Goal: Transaction & Acquisition: Purchase product/service

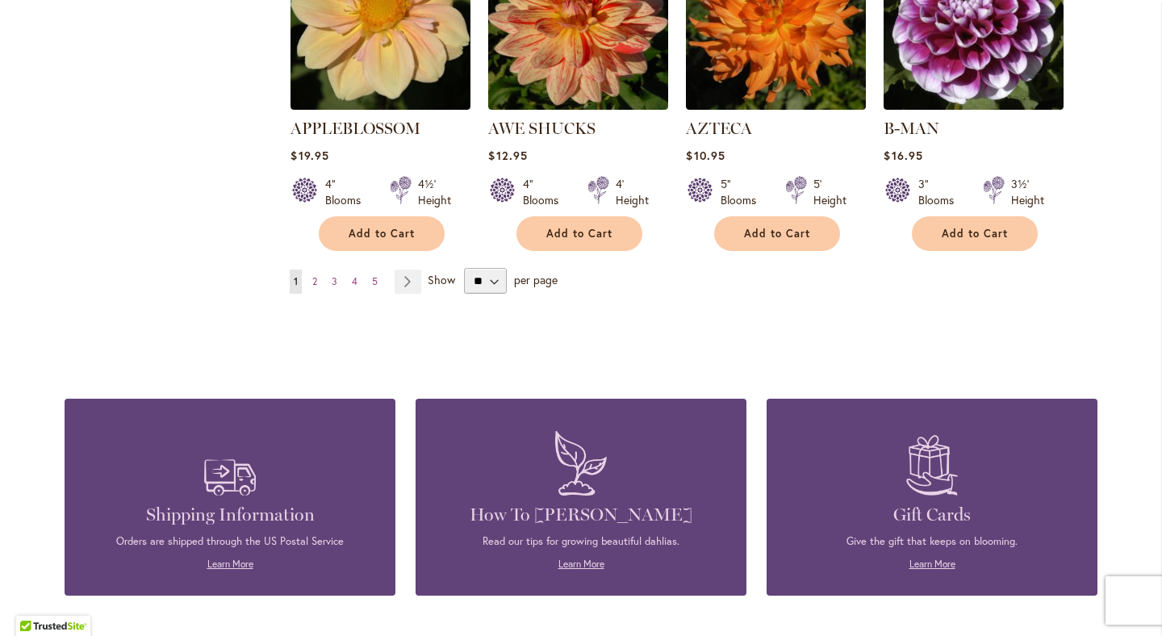
scroll to position [1514, 0]
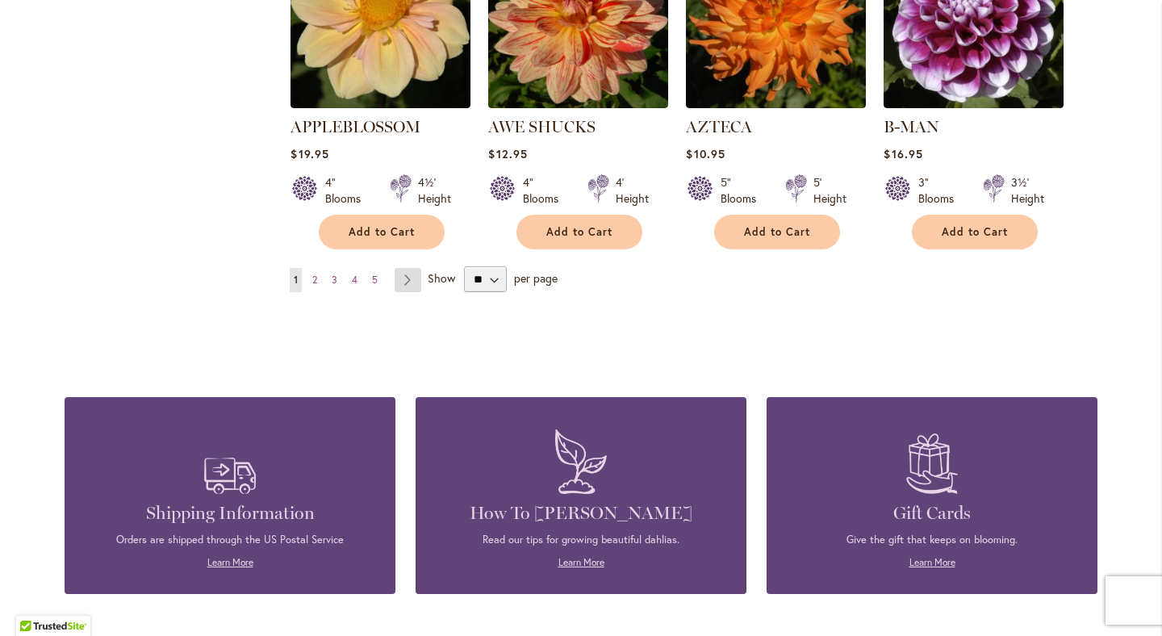
click at [408, 268] on link "Page Next" at bounding box center [408, 280] width 27 height 24
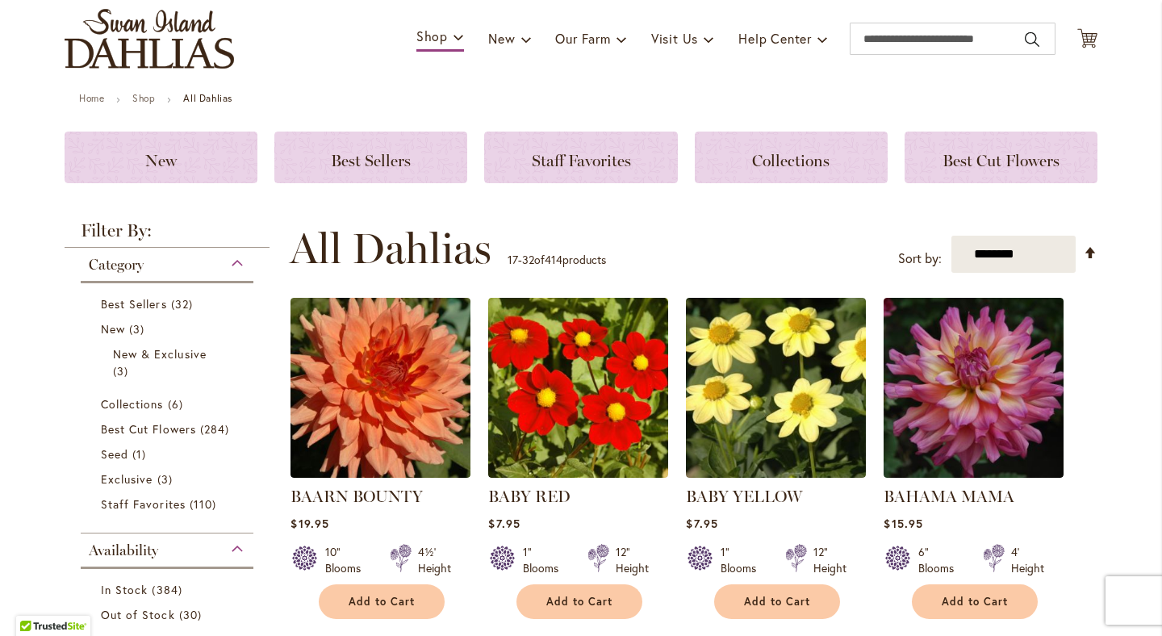
scroll to position [109, 0]
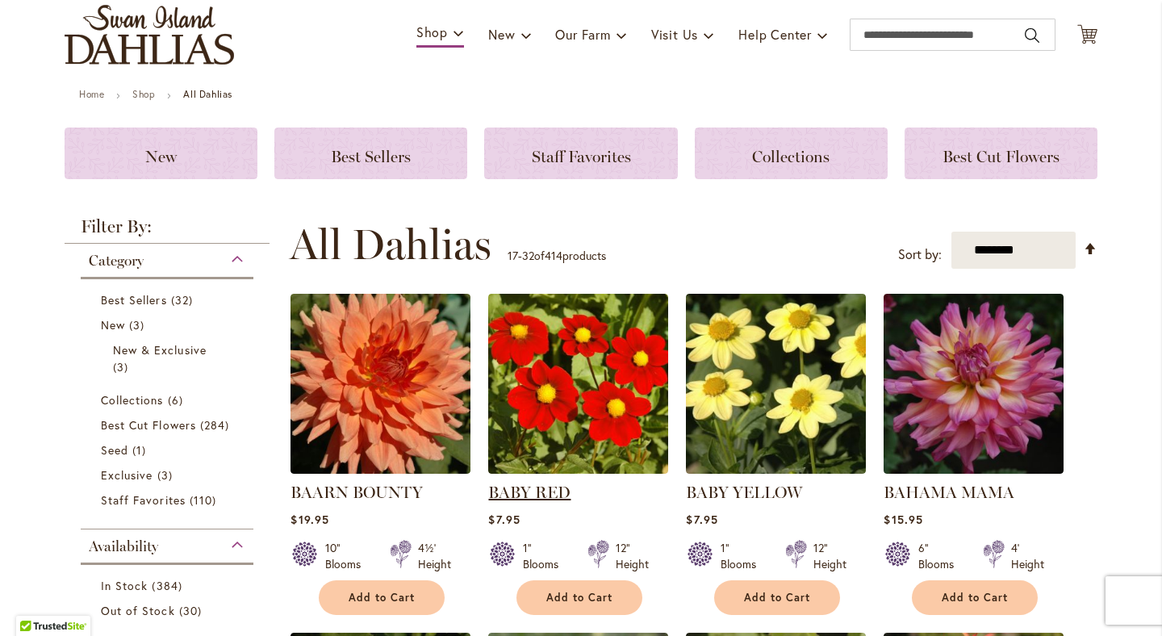
click at [541, 491] on link "BABY RED" at bounding box center [529, 492] width 82 height 19
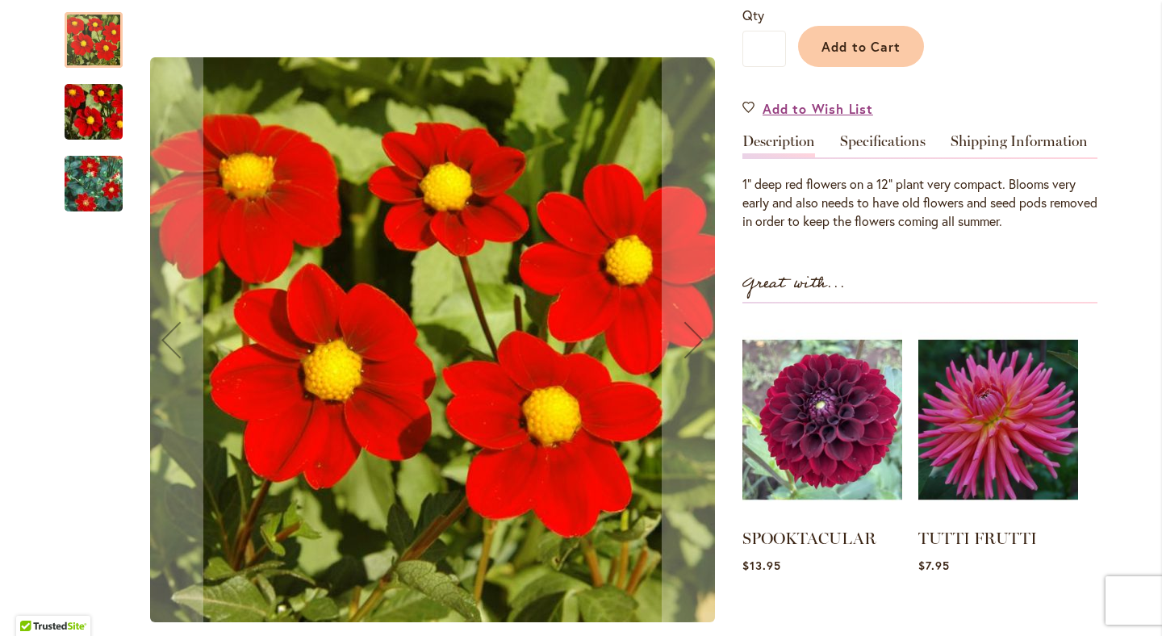
scroll to position [404, 0]
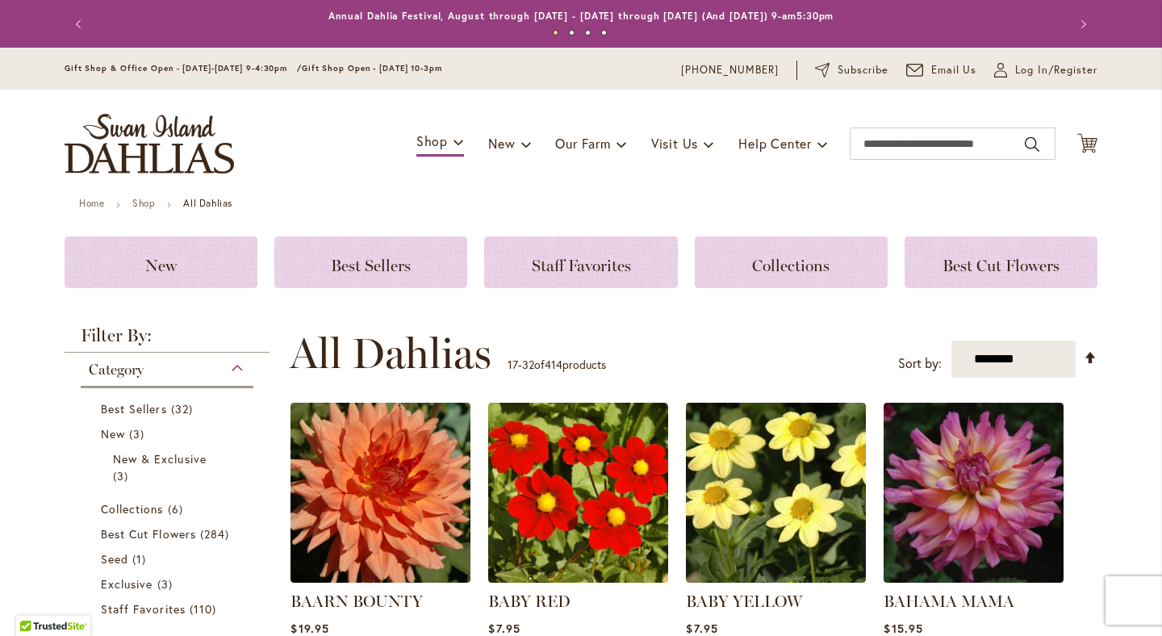
scroll to position [109, 0]
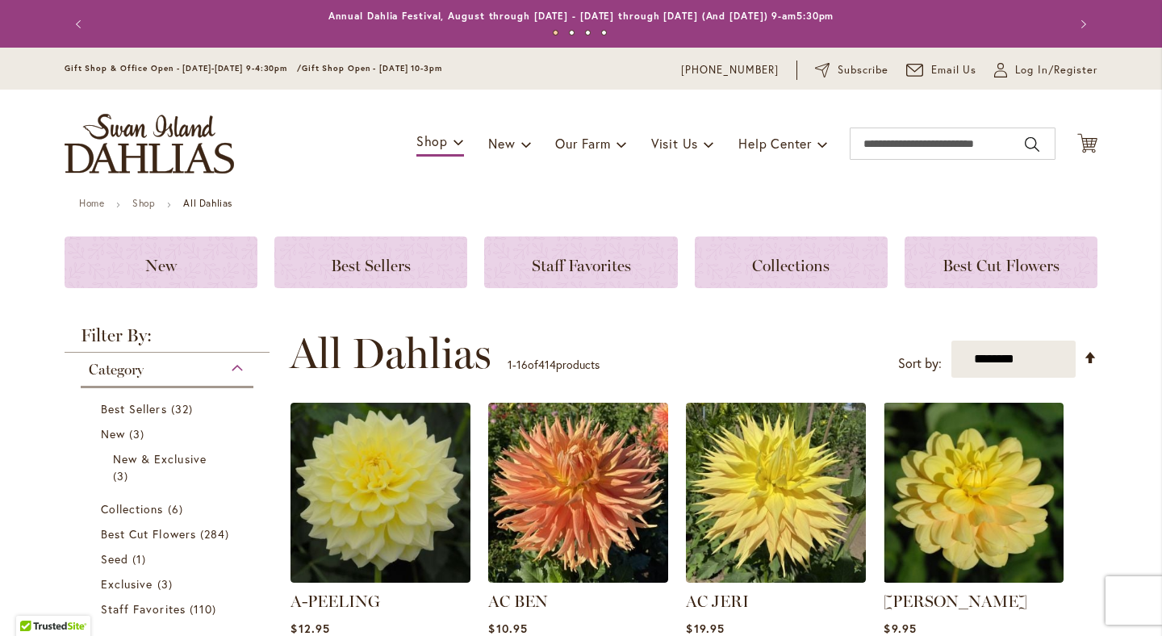
scroll to position [1514, 0]
